Goal: Task Accomplishment & Management: Manage account settings

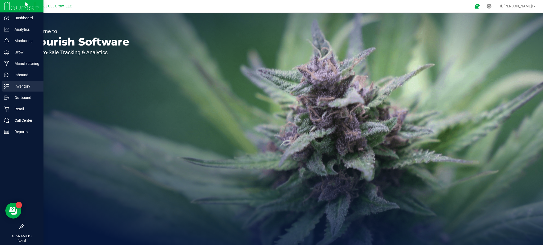
click at [32, 86] on p "Inventory" at bounding box center [25, 86] width 32 height 6
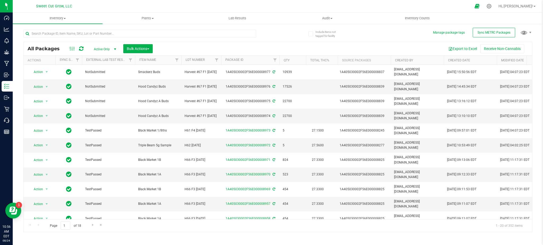
click at [168, 45] on div "Export to Excel Receive Non-Cannabis" at bounding box center [342, 48] width 371 height 9
click at [159, 33] on input "text" at bounding box center [139, 34] width 233 height 8
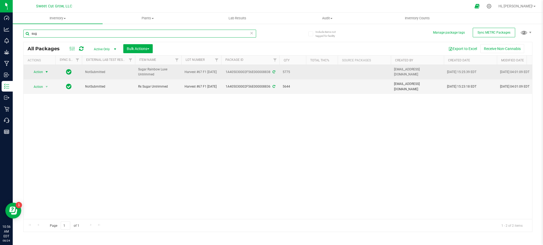
type input "sug"
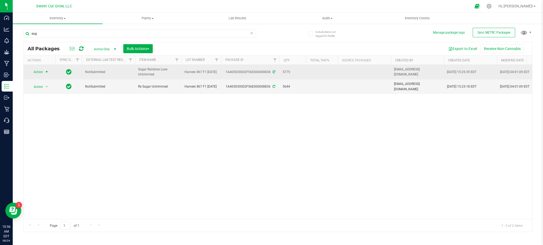
click at [36, 72] on span "Action" at bounding box center [36, 71] width 14 height 7
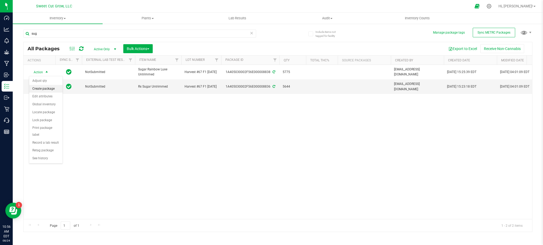
click at [46, 88] on li "Create package" at bounding box center [45, 89] width 33 height 8
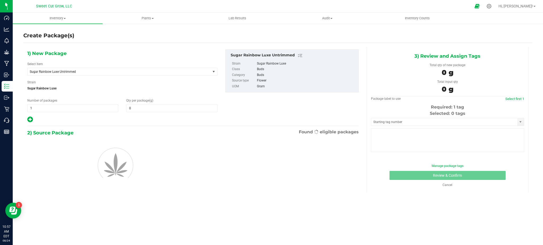
type input "0.0000"
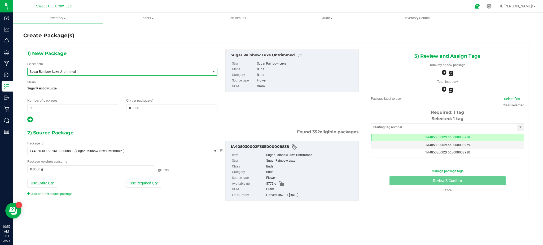
click at [80, 72] on span "Sugar Rainbow Luxe Untrimmed" at bounding box center [115, 72] width 171 height 4
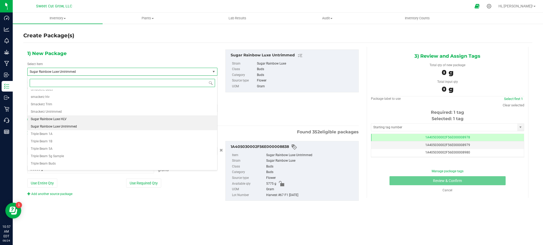
scroll to position [785, 0]
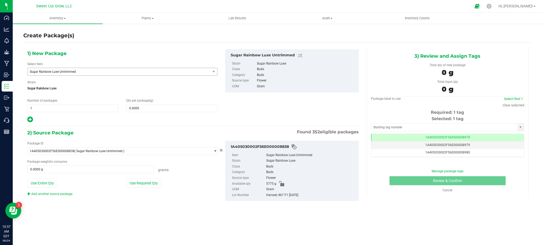
click at [128, 60] on div "1) New Package Select Item Sugar Rainbow Luxe Untrimmed Oreoz x AK47 Pitted Che…" at bounding box center [122, 87] width 198 height 74
click at [491, 7] on icon at bounding box center [488, 6] width 5 height 5
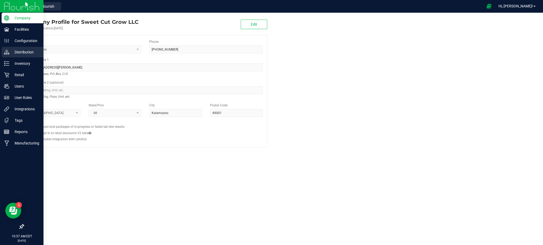
click at [26, 53] on p "Distribution" at bounding box center [25, 52] width 32 height 6
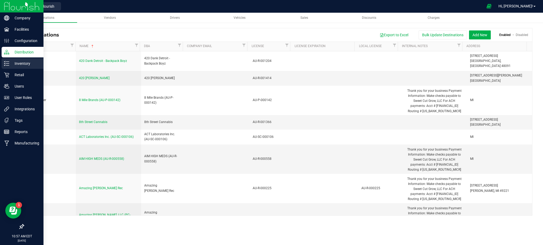
click at [18, 65] on p "Inventory" at bounding box center [25, 63] width 32 height 6
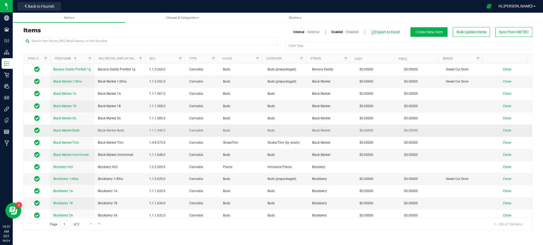
click at [504, 132] on span "Clone" at bounding box center [507, 131] width 8 height 4
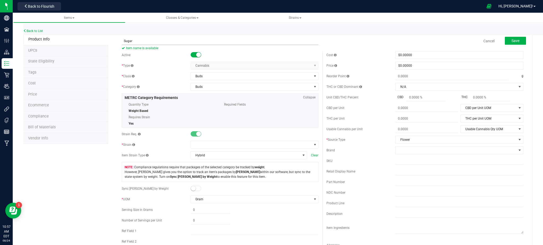
click at [193, 37] on input "Sugar" at bounding box center [220, 41] width 197 height 8
type input "Sugar Rainbow Luxe Buds"
click at [200, 143] on span at bounding box center [251, 144] width 121 height 7
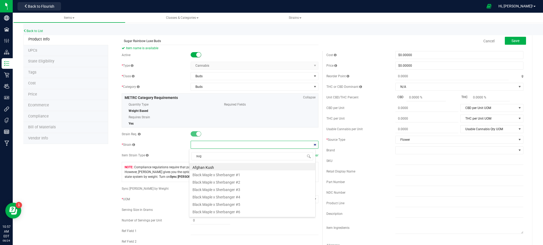
type input "suga"
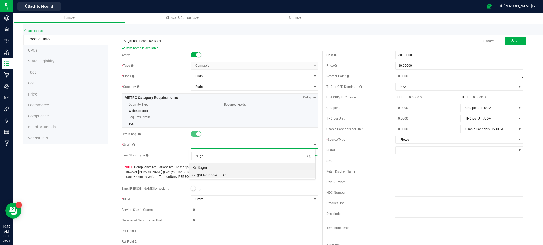
click at [216, 174] on li "Sugar Rainbow Luxe" at bounding box center [252, 174] width 126 height 7
click at [512, 39] on span "Save" at bounding box center [515, 41] width 8 height 4
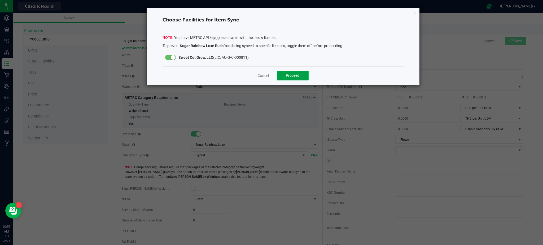
click at [299, 78] on button "Proceed" at bounding box center [293, 76] width 32 height 10
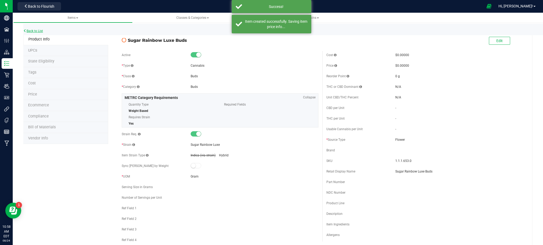
click at [27, 30] on link "Back to List" at bounding box center [33, 31] width 20 height 4
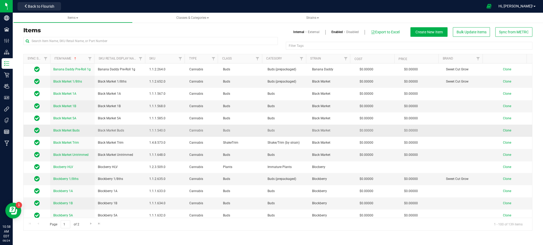
click at [503, 130] on span "Clone" at bounding box center [507, 131] width 8 height 4
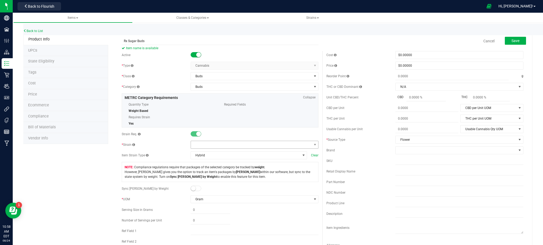
type input "Rx Sugar Buds"
click at [212, 146] on span at bounding box center [251, 144] width 121 height 7
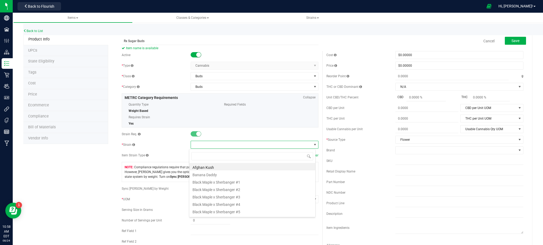
scroll to position [8, 126]
type input "rx"
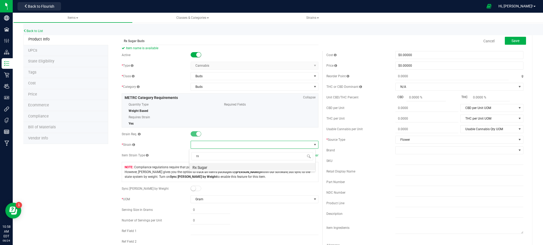
click at [214, 167] on li "Rx Sugar" at bounding box center [252, 166] width 126 height 7
click at [513, 39] on span "Save" at bounding box center [515, 41] width 8 height 4
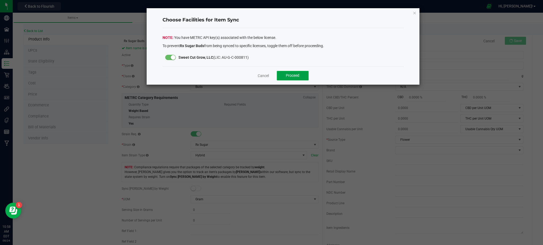
click at [286, 80] on button "Proceed" at bounding box center [293, 76] width 32 height 10
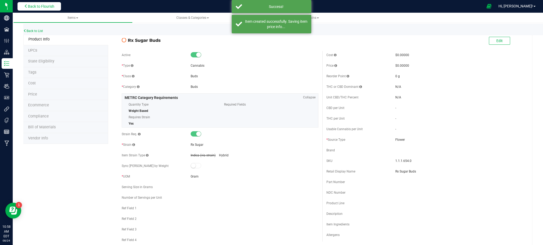
click at [43, 3] on button "Back to Flourish" at bounding box center [38, 6] width 43 height 8
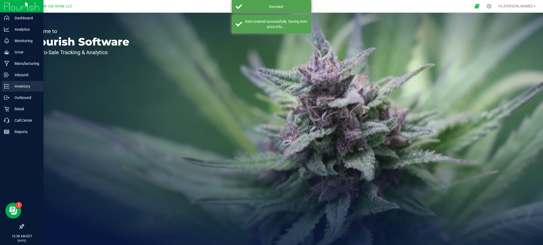
click at [27, 84] on p "Inventory" at bounding box center [25, 86] width 32 height 6
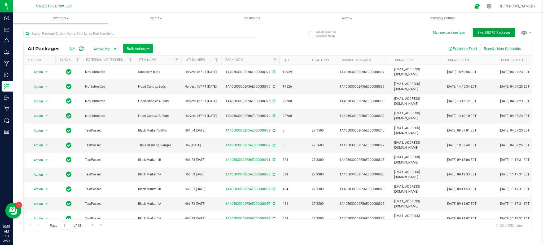
click at [502, 34] on span "Sync METRC Packages" at bounding box center [493, 33] width 33 height 4
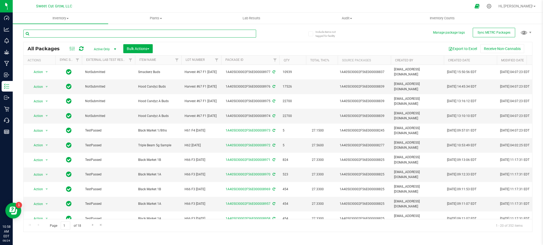
click at [215, 30] on input "text" at bounding box center [139, 34] width 233 height 8
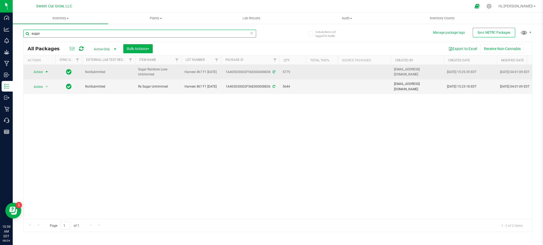
type input "sugar"
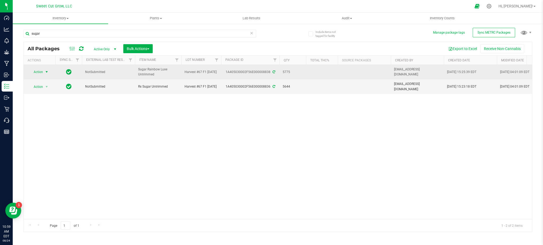
click at [37, 72] on span "Action" at bounding box center [36, 71] width 14 height 7
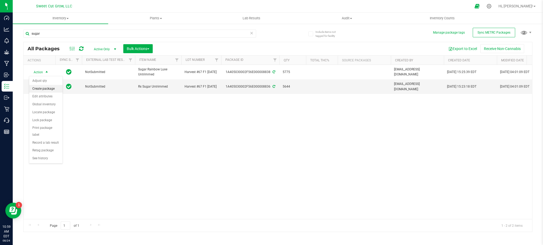
click at [48, 88] on li "Create package" at bounding box center [45, 89] width 33 height 8
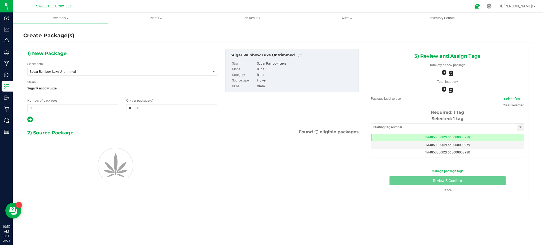
scroll to position [0, 0]
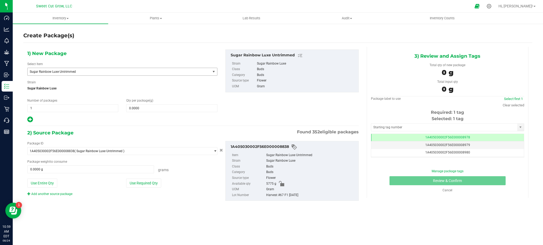
click at [88, 69] on span "Sugar Rainbow Luxe Untrimmed" at bounding box center [119, 71] width 183 height 7
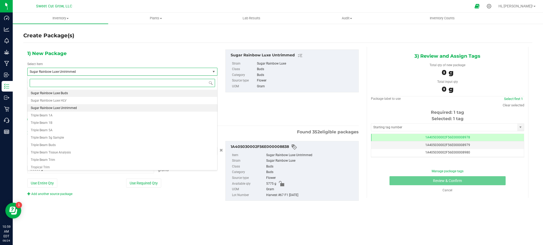
click at [78, 93] on li "Sugar Rainbow Luxe Buds" at bounding box center [123, 93] width 190 height 7
type input "0.0000"
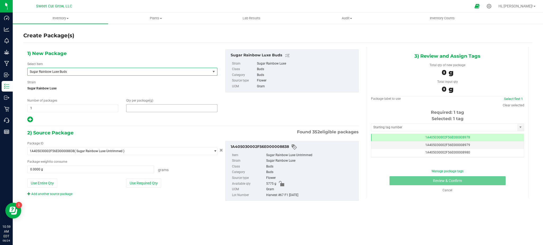
click at [140, 106] on span at bounding box center [171, 108] width 91 height 8
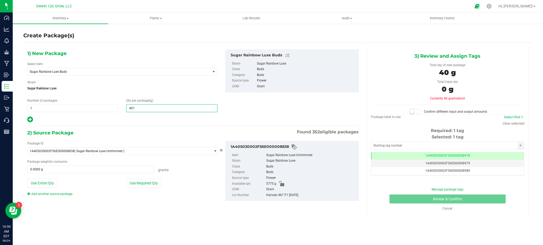
type input "4010"
type input "4,010.0000"
click at [147, 187] on button "Use Required Qty" at bounding box center [143, 183] width 35 height 9
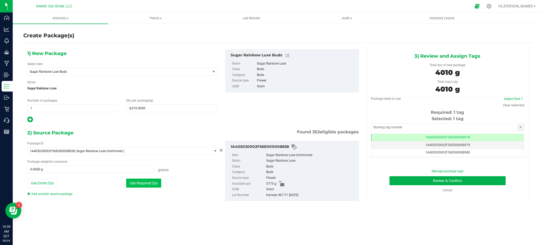
type input "4010.0000 g"
click at [413, 182] on button "Review & Confirm" at bounding box center [447, 181] width 116 height 9
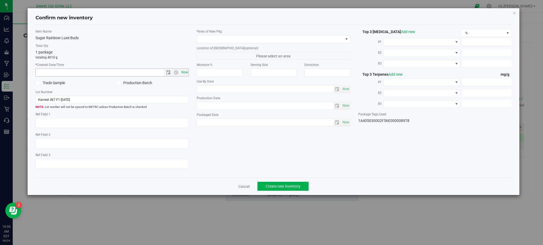
click at [186, 72] on span "Now" at bounding box center [184, 73] width 9 height 8
type input "[DATE] 10:59 AM"
click at [244, 41] on span at bounding box center [270, 39] width 146 height 7
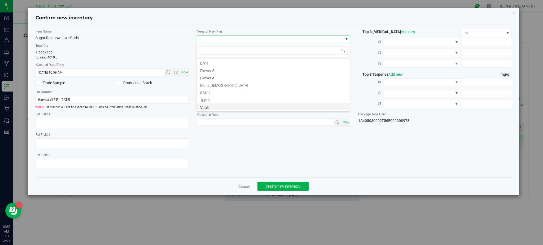
click at [222, 108] on li "Vault" at bounding box center [273, 106] width 153 height 7
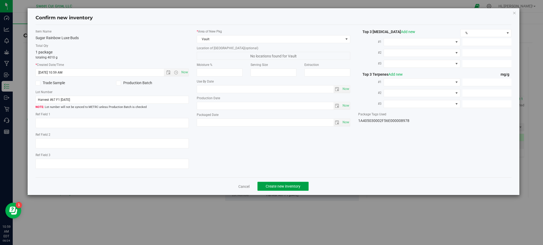
click at [291, 189] on span "Create new inventory" at bounding box center [283, 186] width 35 height 4
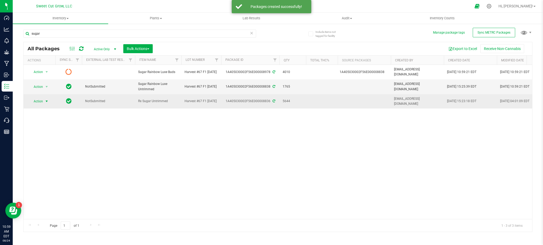
click at [39, 98] on span "Action" at bounding box center [36, 101] width 14 height 7
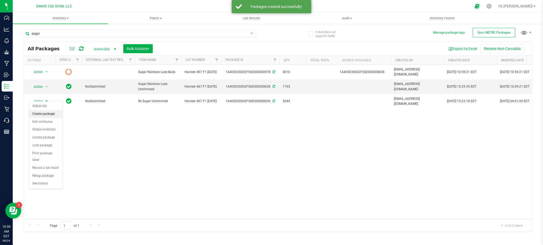
click at [49, 114] on li "Create package" at bounding box center [45, 114] width 33 height 8
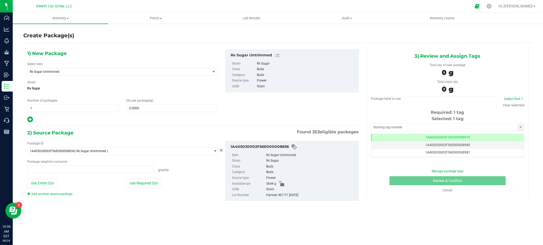
type input "0.0000 g"
click at [115, 71] on span "Rx Sugar Untrimmed" at bounding box center [115, 72] width 171 height 4
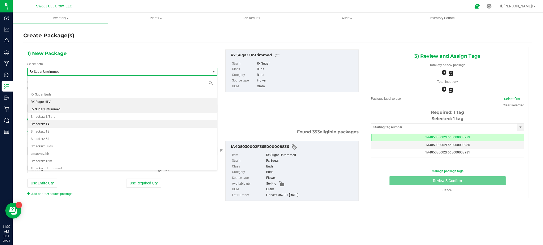
scroll to position [732, 0]
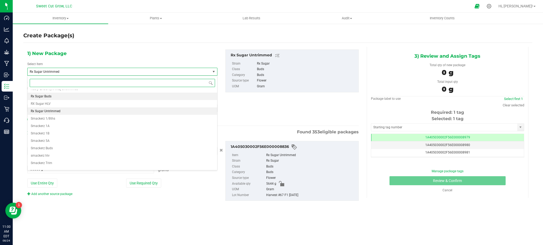
click at [78, 96] on li "Rx Sugar Buds" at bounding box center [123, 96] width 190 height 7
type input "0.0000"
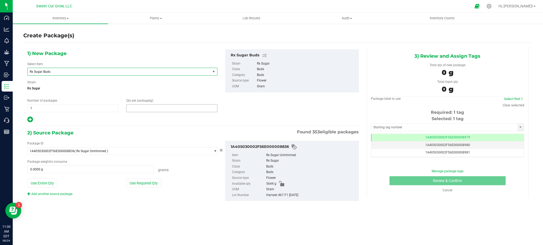
click at [145, 109] on span at bounding box center [171, 108] width 91 height 8
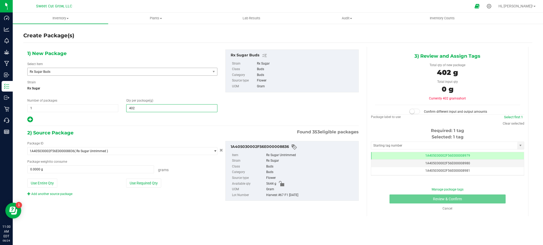
type input "4023"
type input "4,023.0000"
click at [149, 186] on button "Use Required Qty" at bounding box center [143, 183] width 35 height 9
type input "4023.0000 g"
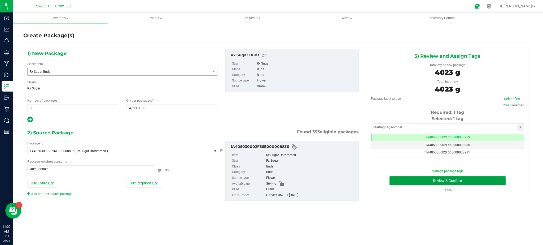
click at [454, 184] on button "Review & Confirm" at bounding box center [447, 181] width 116 height 9
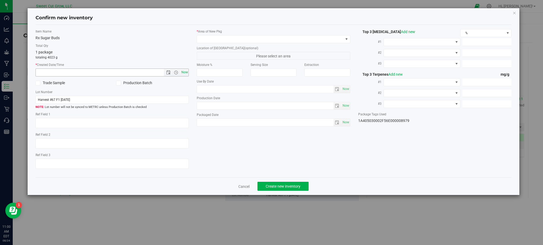
drag, startPoint x: 189, startPoint y: 72, endPoint x: 185, endPoint y: 74, distance: 3.9
click at [185, 74] on div "Item Name Rx Sugar Buds Total Qty 1 package totaling 4023 g * Created Date/Time…" at bounding box center [112, 101] width 161 height 144
click at [185, 74] on span "Now" at bounding box center [184, 73] width 9 height 8
type input "[DATE] 11:00 AM"
click at [236, 37] on span at bounding box center [270, 39] width 146 height 7
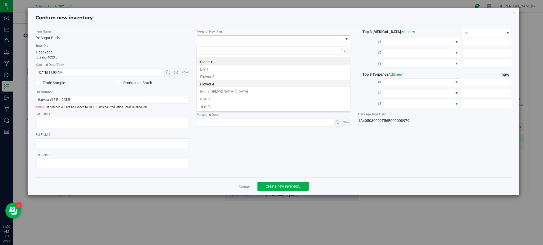
scroll to position [6, 0]
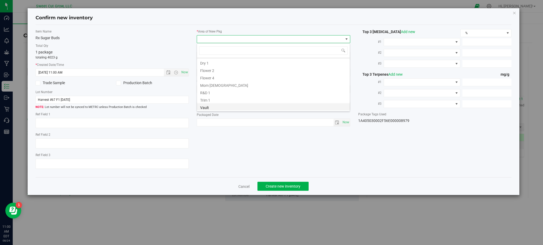
click at [222, 104] on li "Vault" at bounding box center [273, 106] width 153 height 7
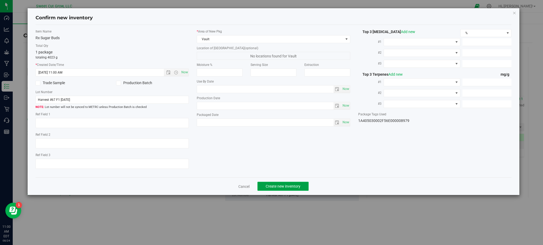
click at [272, 189] on span "Create new inventory" at bounding box center [283, 186] width 35 height 4
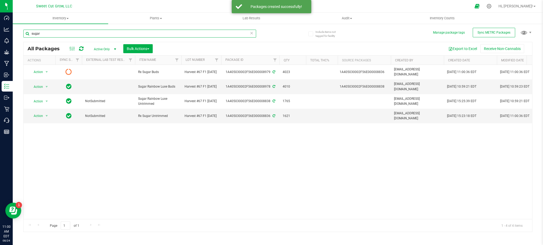
click at [103, 36] on input "sugar" at bounding box center [139, 34] width 233 height 8
type input "s"
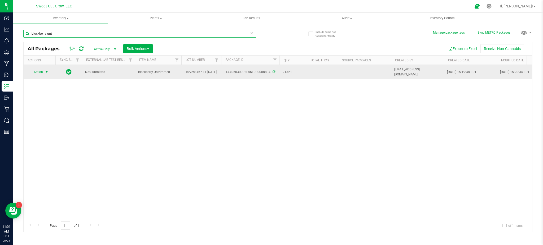
type input "blockberry unt"
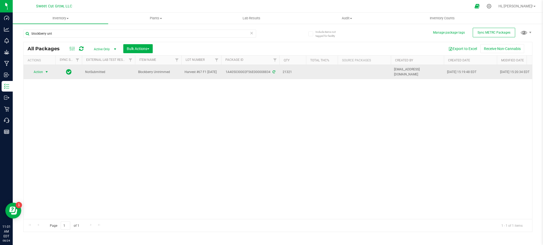
click at [38, 71] on span "Action" at bounding box center [36, 71] width 14 height 7
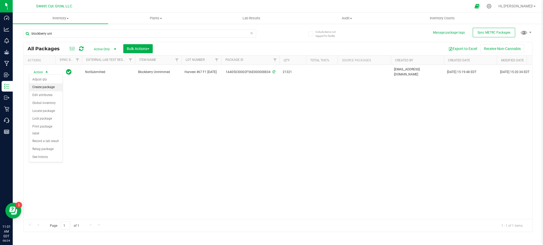
click at [46, 86] on li "Create package" at bounding box center [45, 87] width 33 height 8
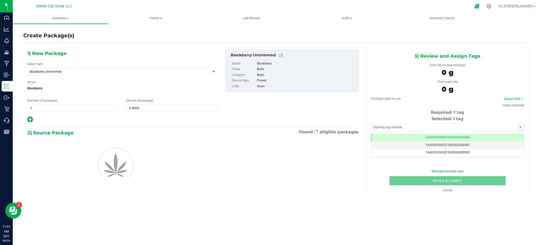
scroll to position [0, 0]
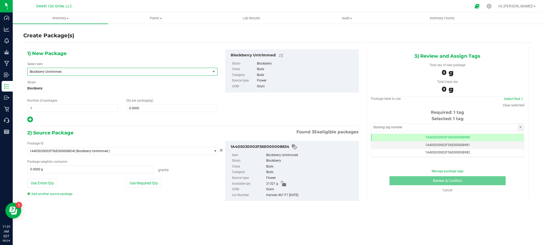
click at [71, 73] on span "Blockberry Untrimmed" at bounding box center [115, 72] width 171 height 4
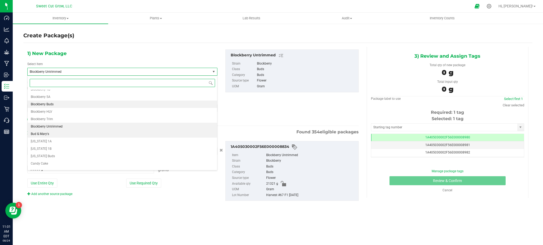
scroll to position [85, 0]
click at [64, 104] on li "Blockberry Buds" at bounding box center [123, 104] width 190 height 7
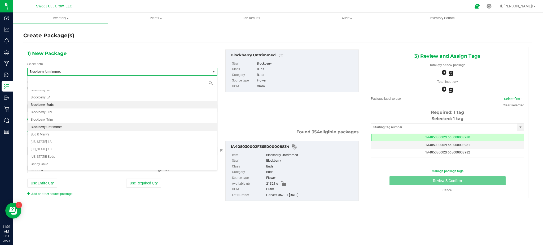
type input "0.0000"
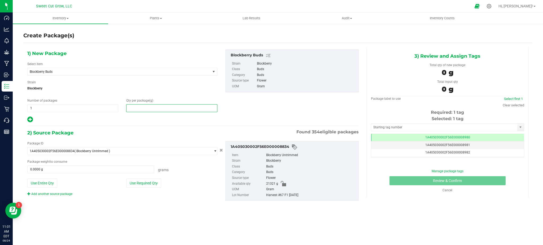
click at [139, 107] on span at bounding box center [171, 108] width 91 height 8
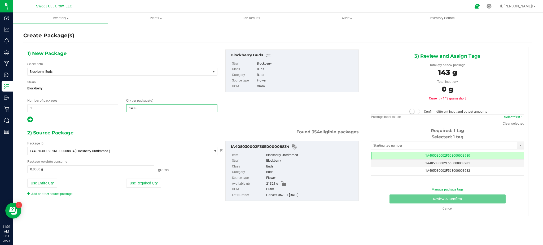
type input "14383"
type input "14,383.0000"
click at [145, 184] on button "Use Required Qty" at bounding box center [143, 183] width 35 height 9
type input "14383.0000 g"
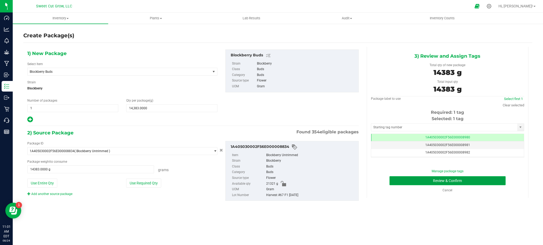
click at [402, 181] on button "Review & Confirm" at bounding box center [447, 181] width 116 height 9
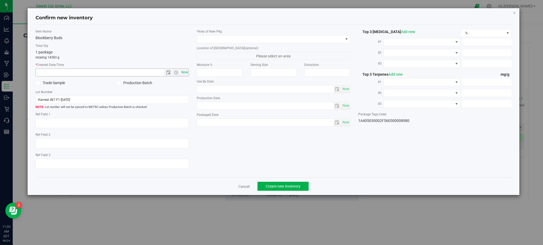
click at [186, 74] on span "Now" at bounding box center [184, 73] width 9 height 8
type input "[DATE] 11:02 AM"
click at [273, 38] on span at bounding box center [270, 39] width 146 height 7
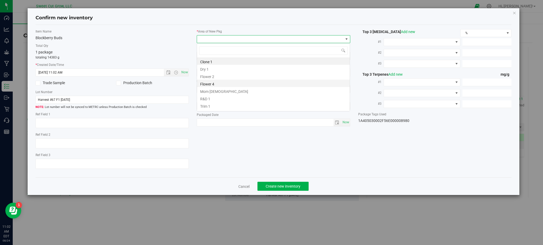
scroll to position [8, 153]
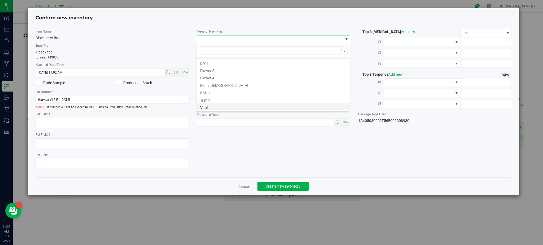
click at [218, 108] on li "Vault" at bounding box center [273, 106] width 153 height 7
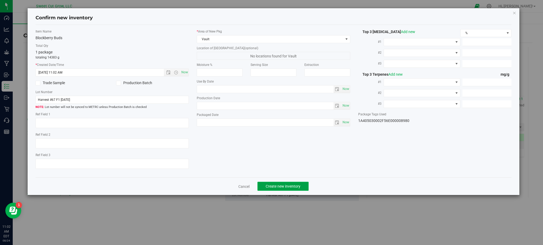
click at [288, 189] on span "Create new inventory" at bounding box center [283, 186] width 35 height 4
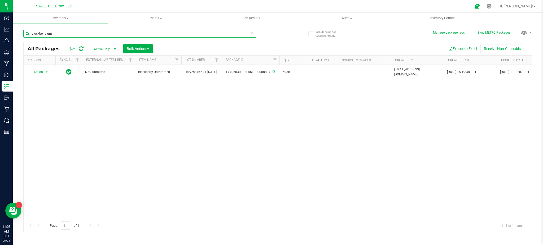
click at [68, 34] on input "blockberry unt" at bounding box center [139, 34] width 233 height 8
type input "b"
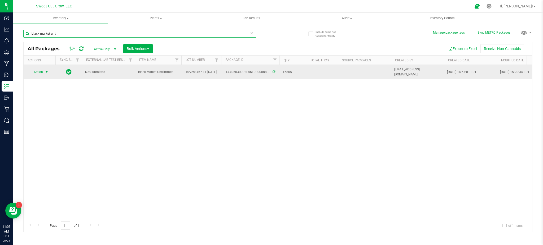
type input "black market unt"
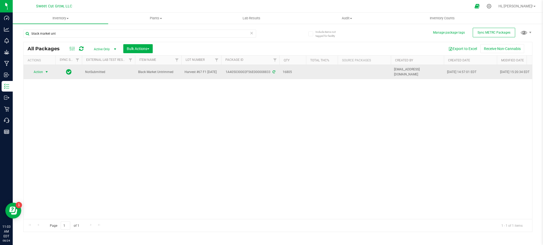
click at [41, 72] on span "Action" at bounding box center [36, 71] width 14 height 7
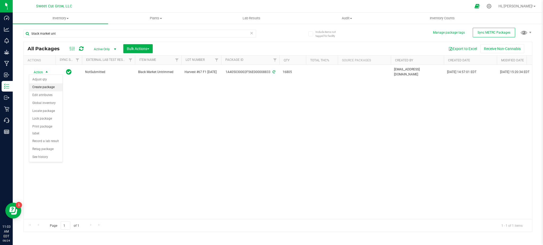
click at [43, 89] on li "Create package" at bounding box center [45, 87] width 33 height 8
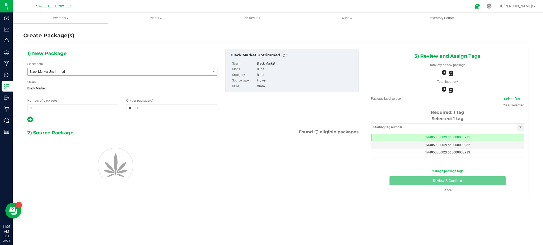
scroll to position [0, 0]
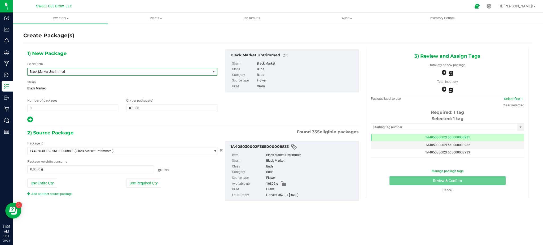
click at [61, 73] on span "Black Market Untrimmed" at bounding box center [115, 72] width 171 height 4
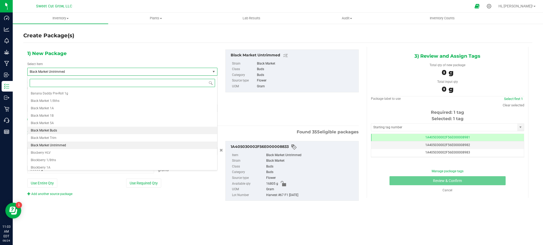
click at [54, 131] on span "Black Market Buds" at bounding box center [44, 131] width 26 height 4
type input "0.0000"
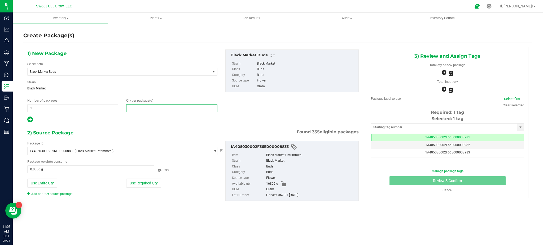
click at [150, 109] on span at bounding box center [171, 108] width 91 height 8
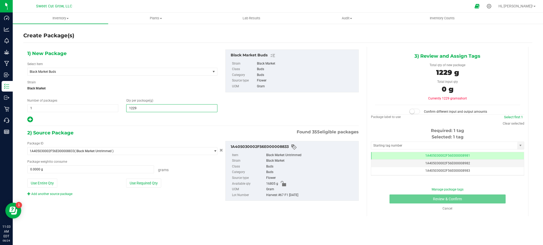
type input "12297"
type input "12,297.0000"
click at [143, 183] on button "Use Required Qty" at bounding box center [143, 183] width 35 height 9
type input "12297.0000 g"
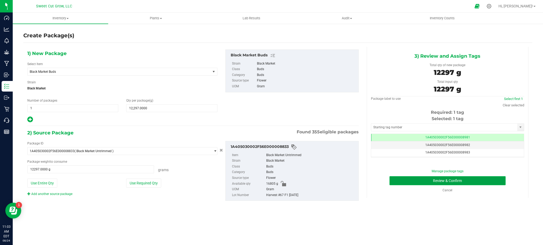
click at [410, 180] on button "Review & Confirm" at bounding box center [447, 181] width 116 height 9
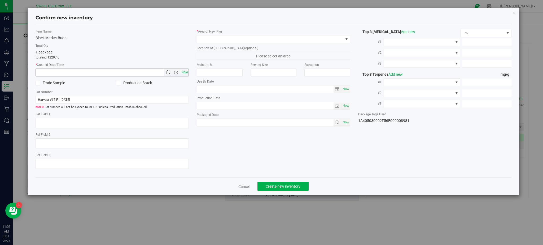
click at [186, 74] on span "Now" at bounding box center [184, 73] width 9 height 8
type input "[DATE] 11:03 AM"
click at [262, 41] on span at bounding box center [270, 39] width 146 height 7
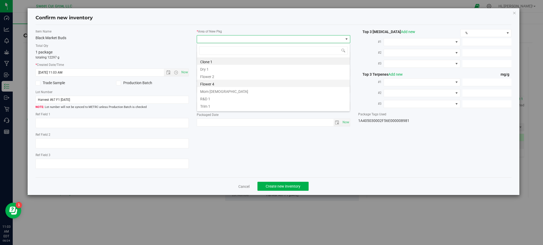
scroll to position [6, 0]
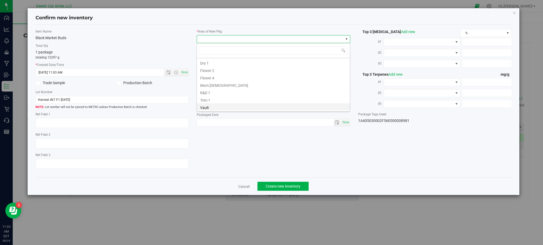
click at [214, 106] on li "Vault" at bounding box center [273, 106] width 153 height 7
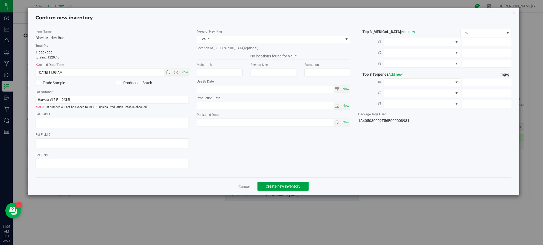
click at [277, 185] on button "Create new inventory" at bounding box center [282, 186] width 51 height 9
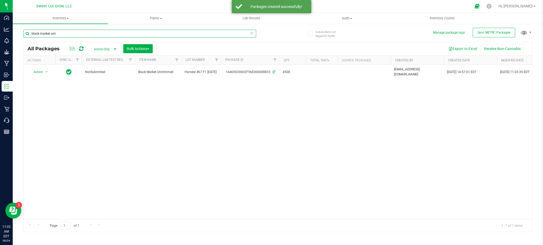
click at [83, 35] on input "black market unt" at bounding box center [139, 34] width 233 height 8
type input "b"
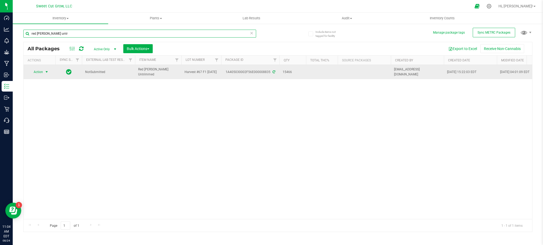
type input "red [PERSON_NAME] untr"
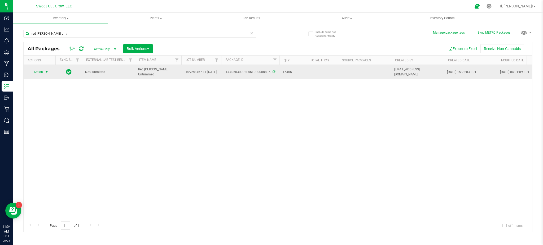
click at [39, 71] on span "Action" at bounding box center [36, 71] width 14 height 7
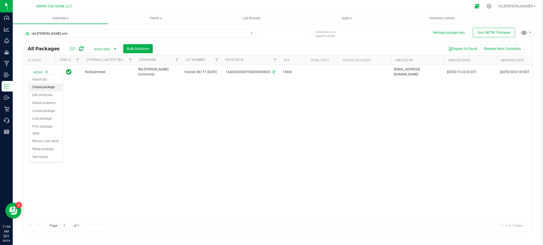
click at [49, 90] on li "Create package" at bounding box center [45, 87] width 33 height 8
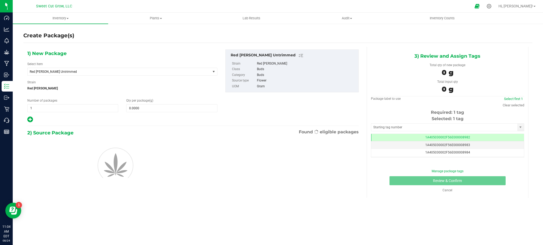
scroll to position [0, 0]
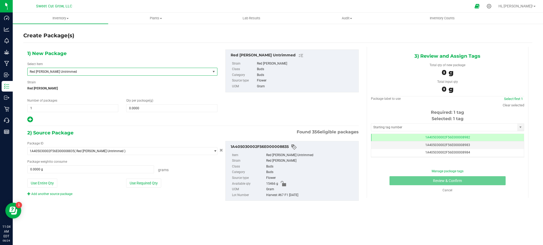
click at [54, 74] on span "Red [PERSON_NAME] Untrimmed" at bounding box center [119, 71] width 183 height 7
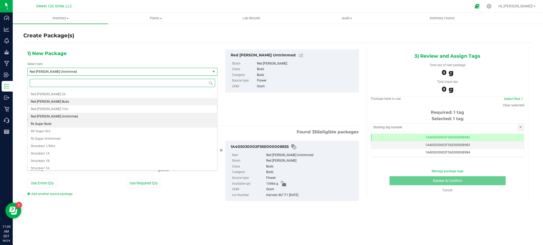
scroll to position [701, 0]
click at [56, 105] on li "Red [PERSON_NAME] Buds" at bounding box center [123, 105] width 190 height 7
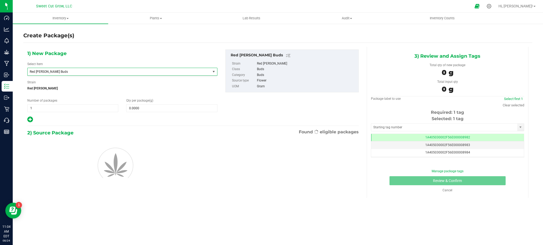
type input "0.0000"
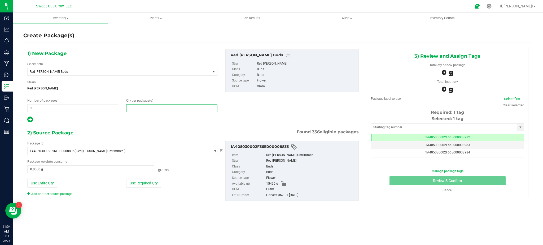
click at [135, 107] on span at bounding box center [171, 108] width 91 height 8
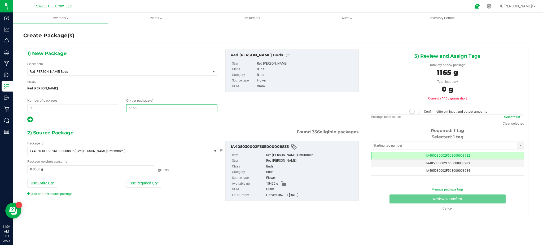
type input "11657"
type input "11,657.0000"
click at [149, 179] on button "Use Required Qty" at bounding box center [143, 183] width 35 height 9
type input "11657.0000 g"
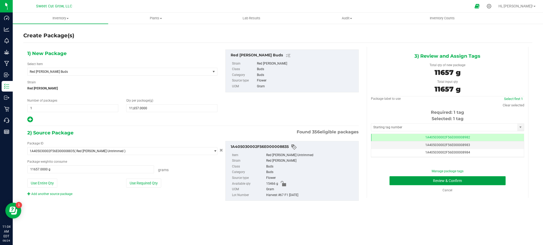
click at [416, 178] on button "Review & Confirm" at bounding box center [447, 181] width 116 height 9
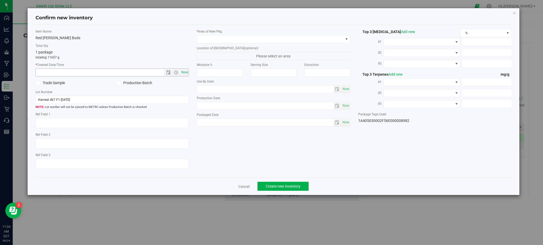
click at [183, 75] on span "Now" at bounding box center [184, 73] width 9 height 8
type input "[DATE] 11:04 AM"
click at [245, 41] on span at bounding box center [270, 39] width 146 height 7
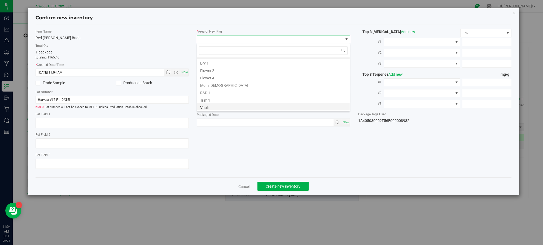
click at [224, 107] on li "Vault" at bounding box center [273, 106] width 153 height 7
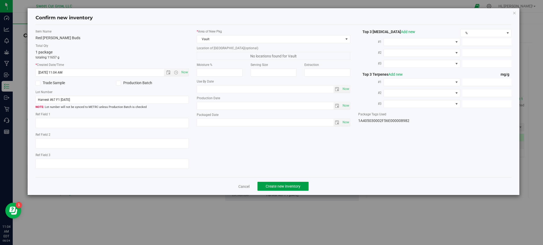
click at [285, 187] on span "Create new inventory" at bounding box center [283, 186] width 35 height 4
